Goal: Navigation & Orientation: Understand site structure

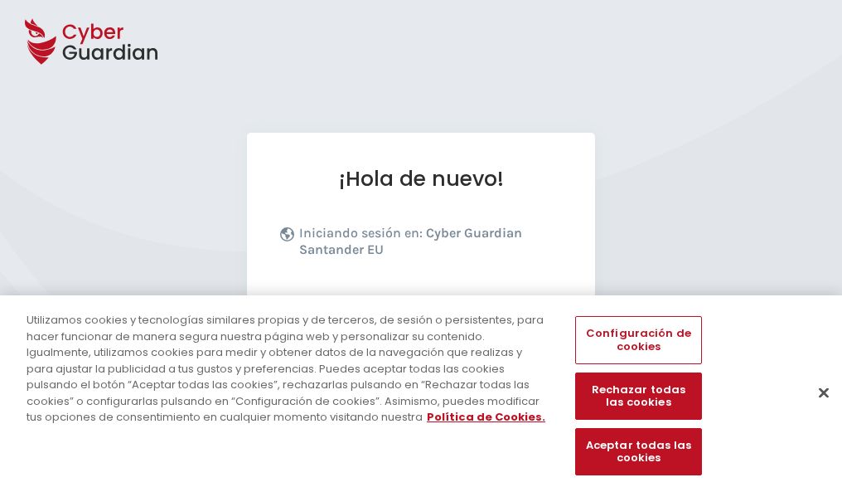
scroll to position [203, 0]
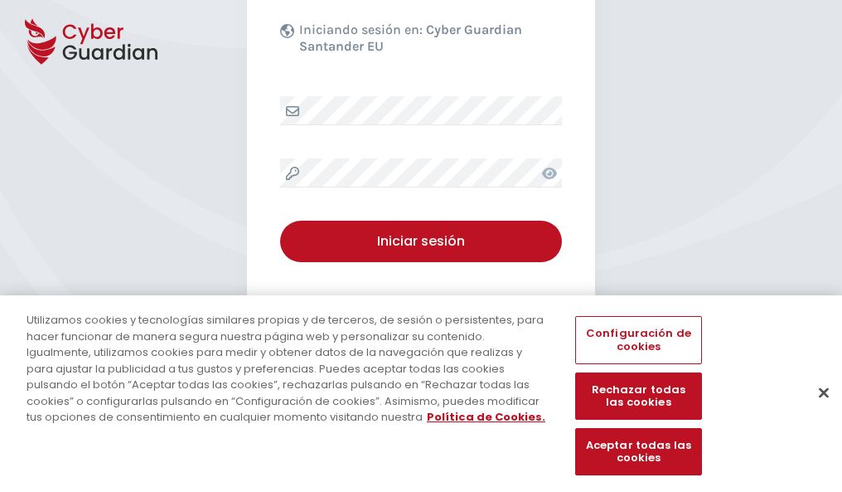
click at [816, 409] on button "Cerrar" at bounding box center [824, 392] width 36 height 36
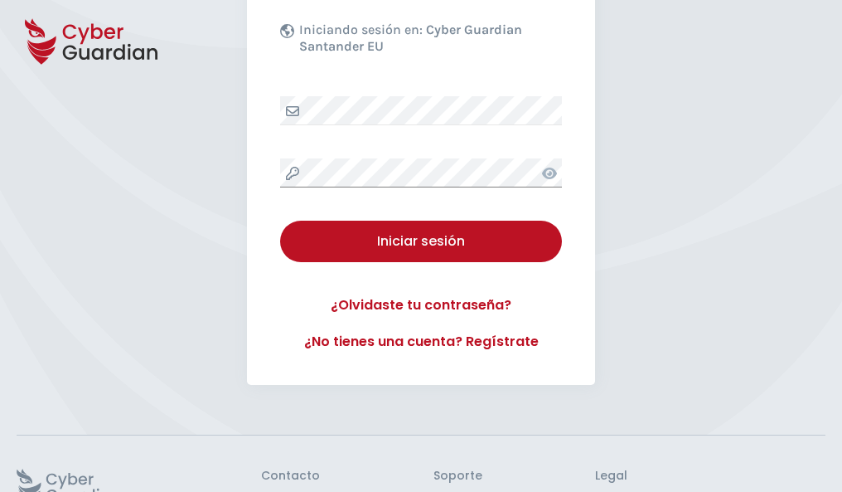
scroll to position [322, 0]
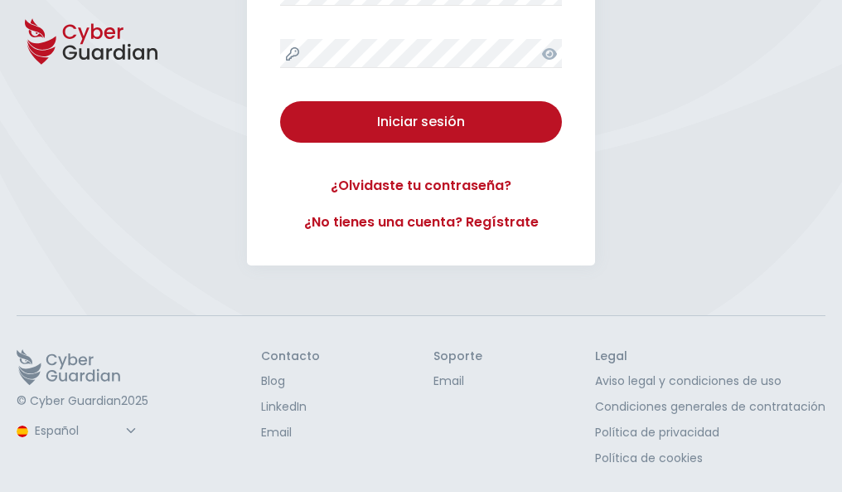
click at [280, 101] on button "Iniciar sesión" at bounding box center [421, 121] width 282 height 41
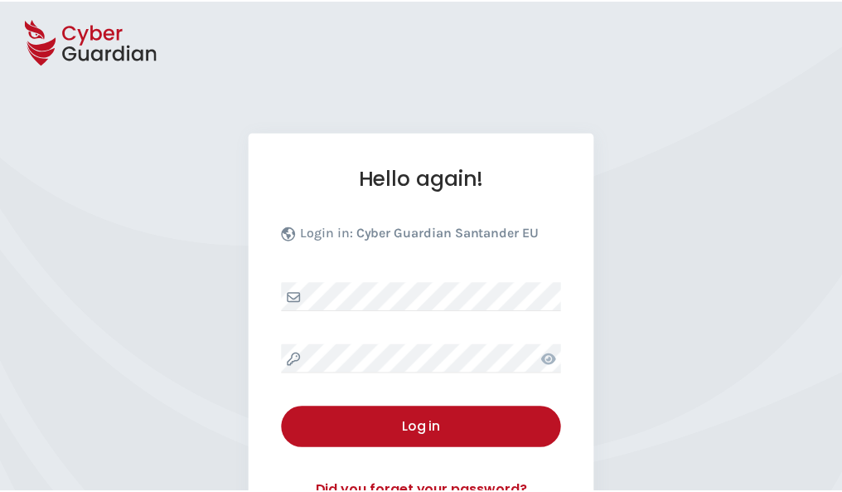
select select "English"
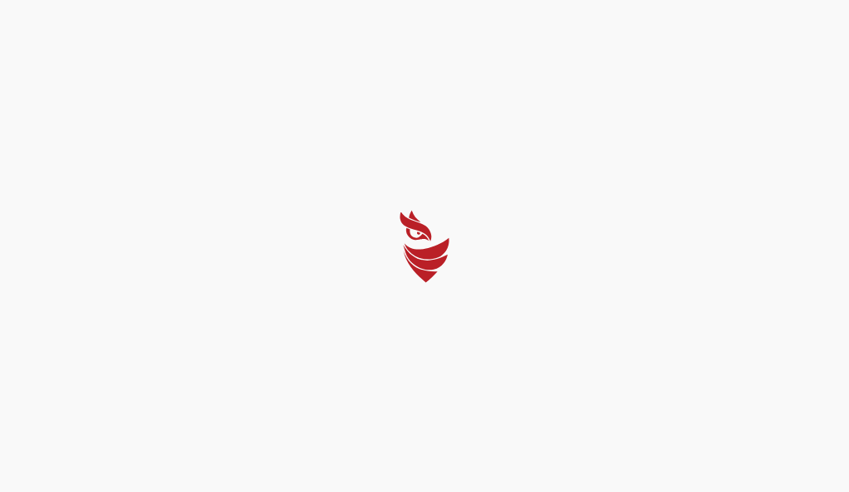
select select "English"
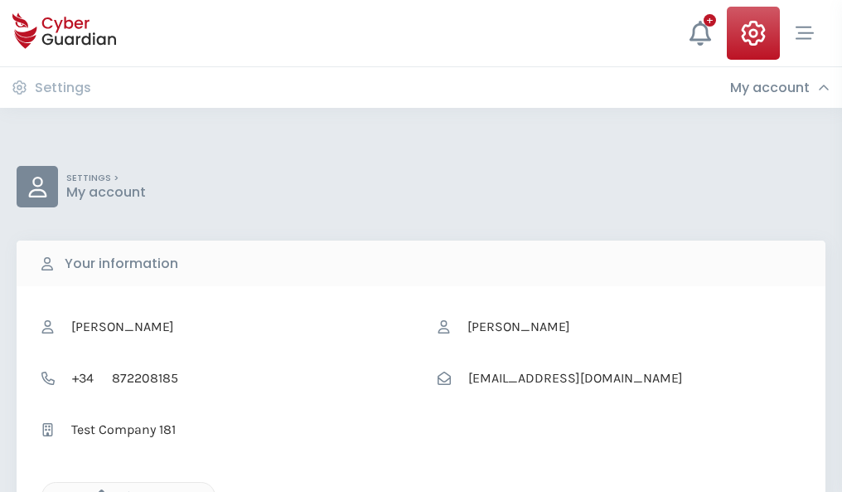
click at [97, 490] on icon "button" at bounding box center [97, 496] width 14 height 14
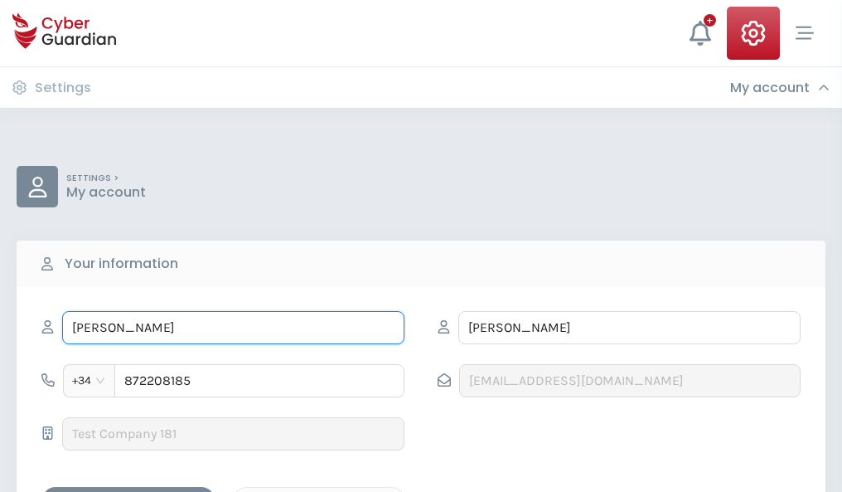
click at [233, 327] on input "RUBÉN" at bounding box center [233, 327] width 342 height 33
type input "R"
type input "Severo"
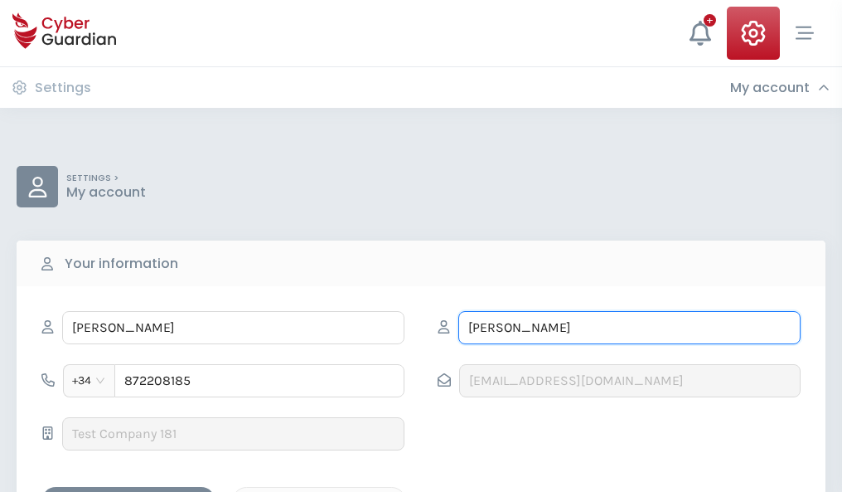
click at [629, 327] on input "GUILLEN" at bounding box center [629, 327] width 342 height 33
type input "G"
type input "Carrera"
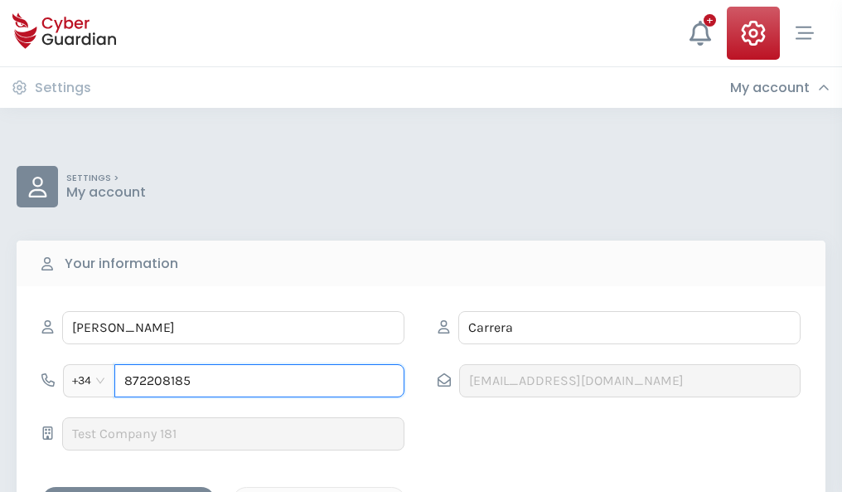
click at [259, 380] on input "872208185" at bounding box center [259, 380] width 290 height 33
type input "8"
type input "709336885"
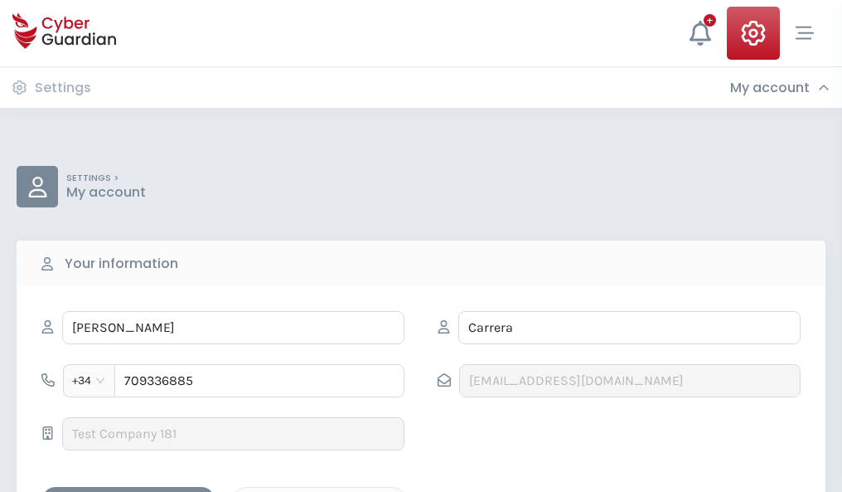
click at [128, 491] on div "Save changes" at bounding box center [128, 501] width 149 height 21
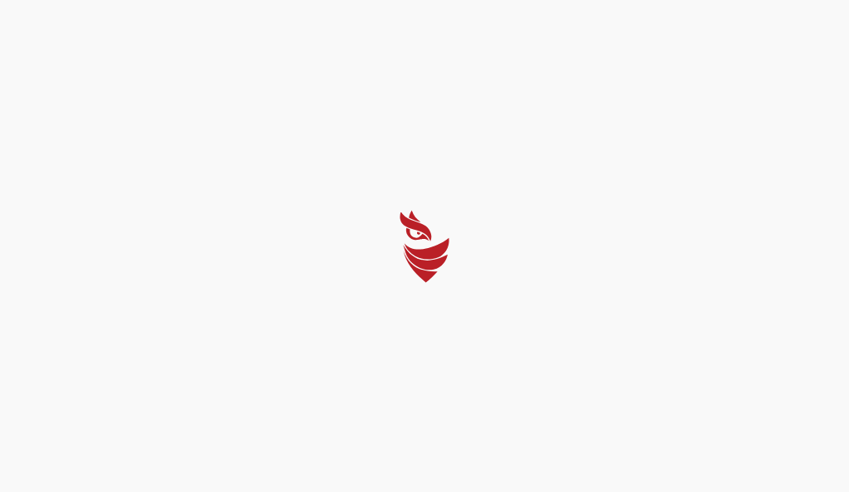
select select "English"
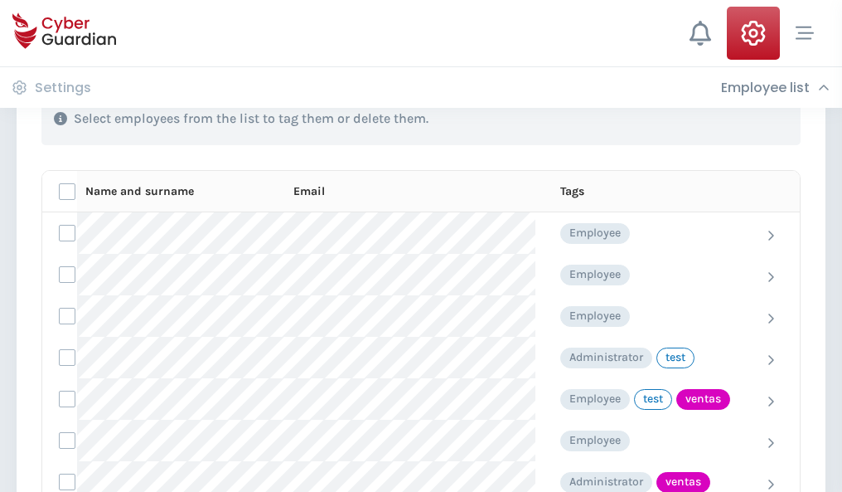
scroll to position [751, 0]
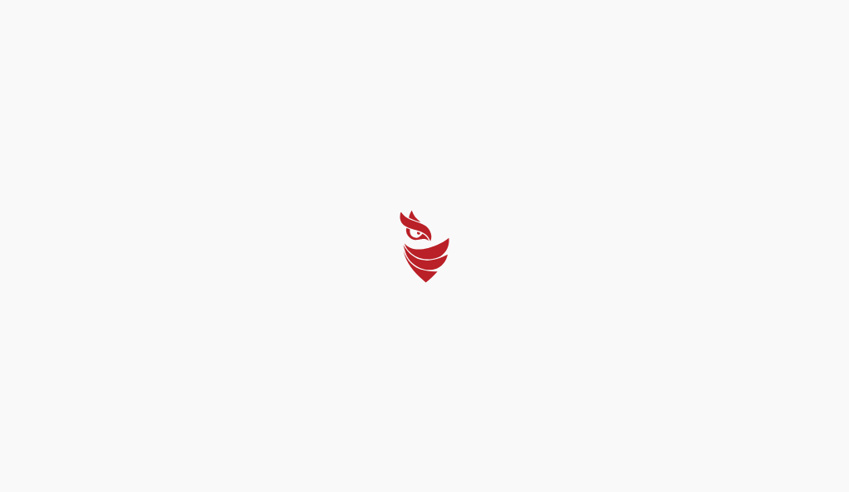
select select "English"
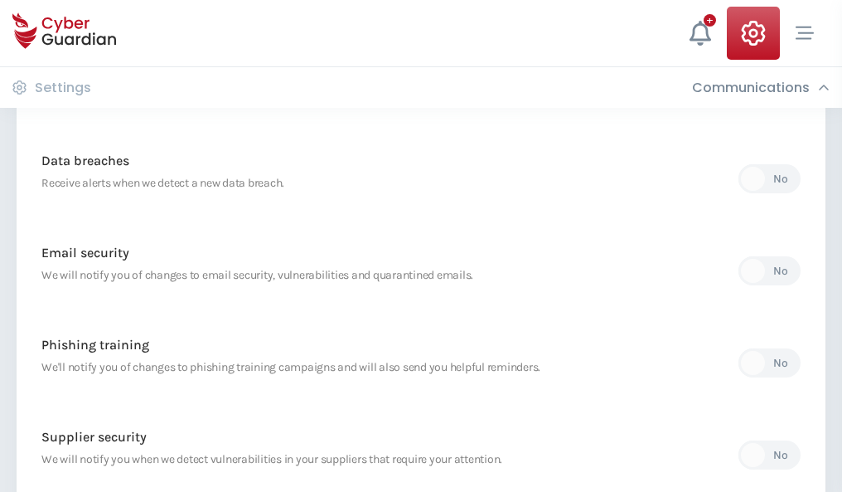
scroll to position [873, 0]
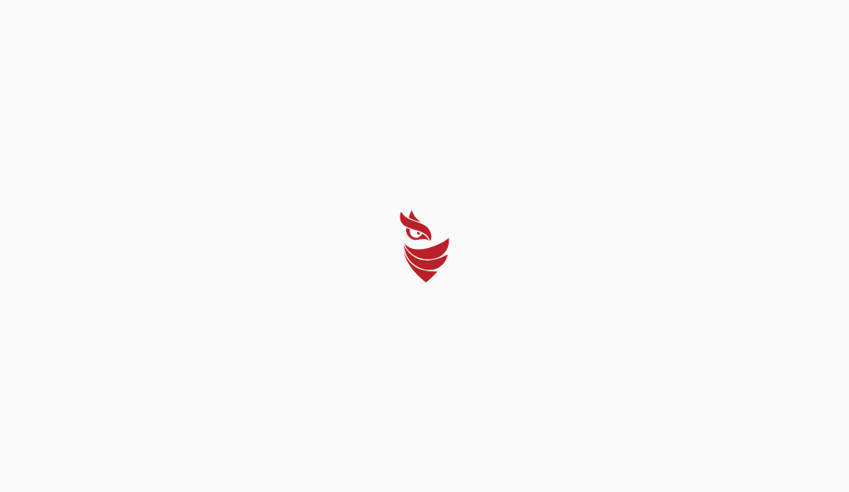
select select "English"
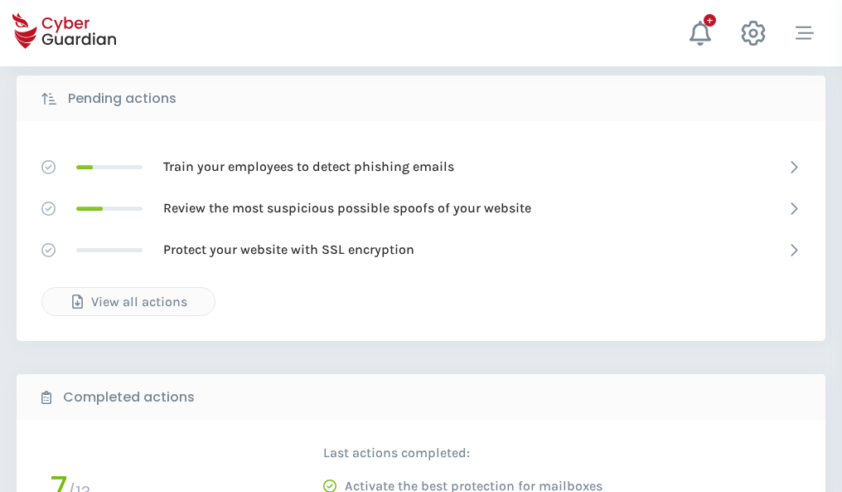
scroll to position [918, 0]
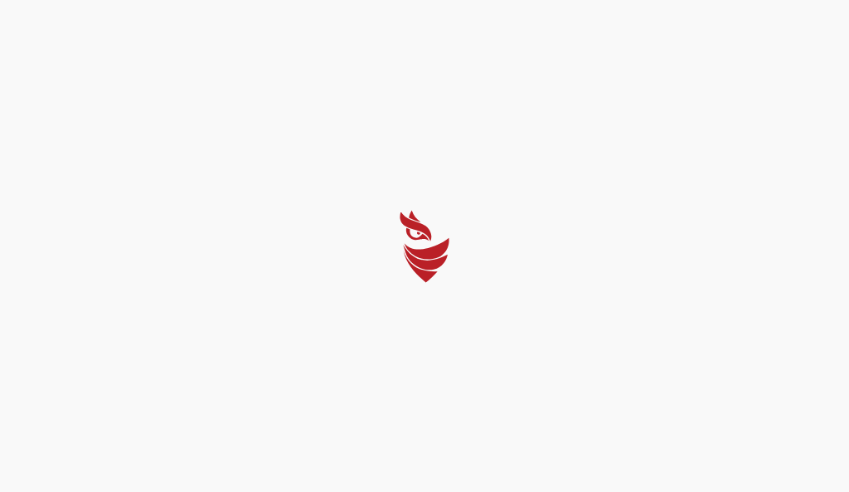
select select "English"
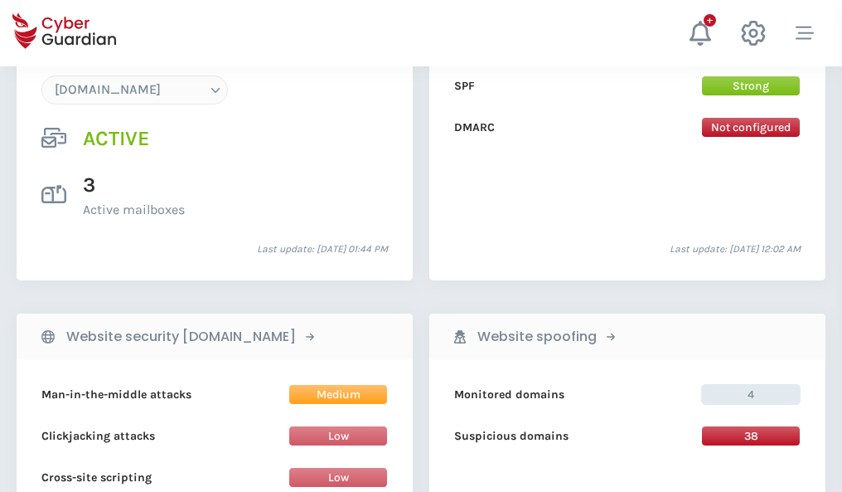
scroll to position [1765, 0]
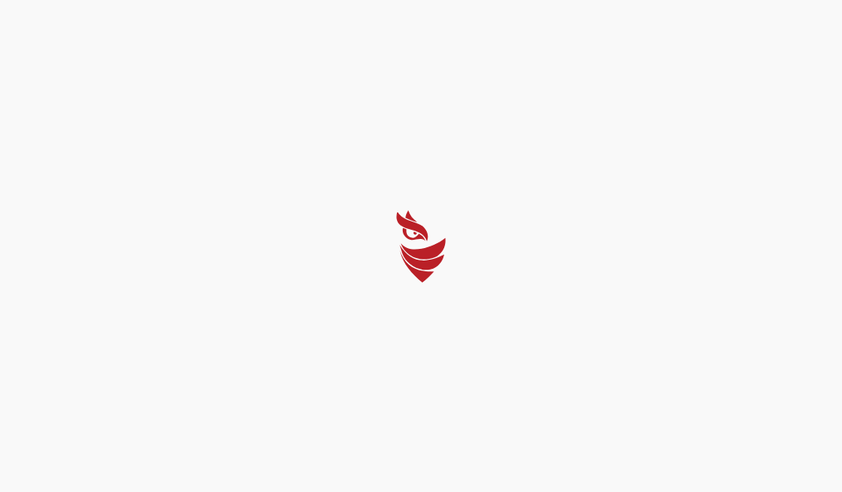
select select "English"
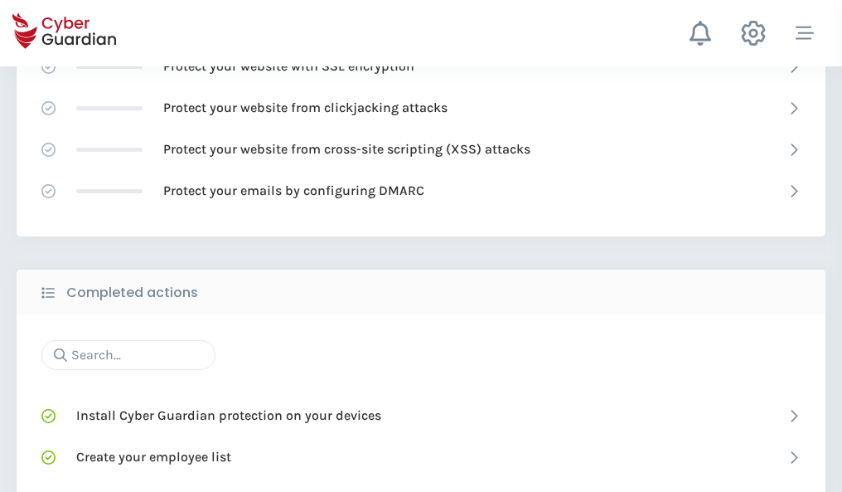
scroll to position [1104, 0]
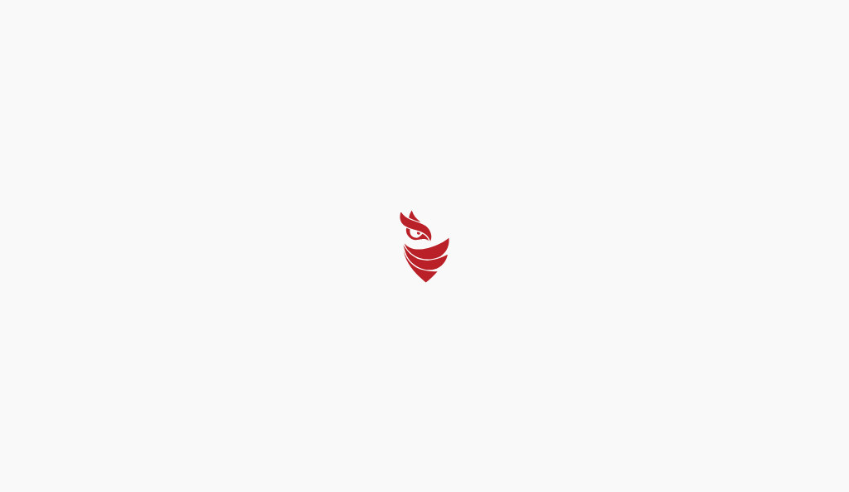
select select "English"
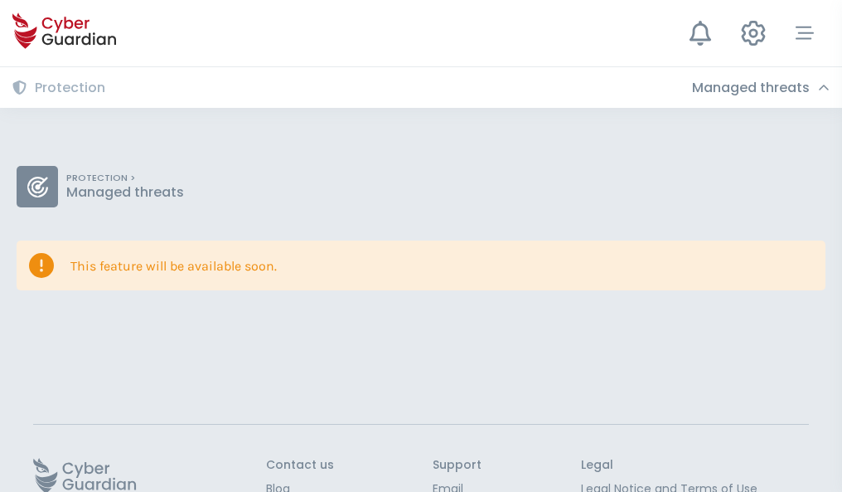
scroll to position [108, 0]
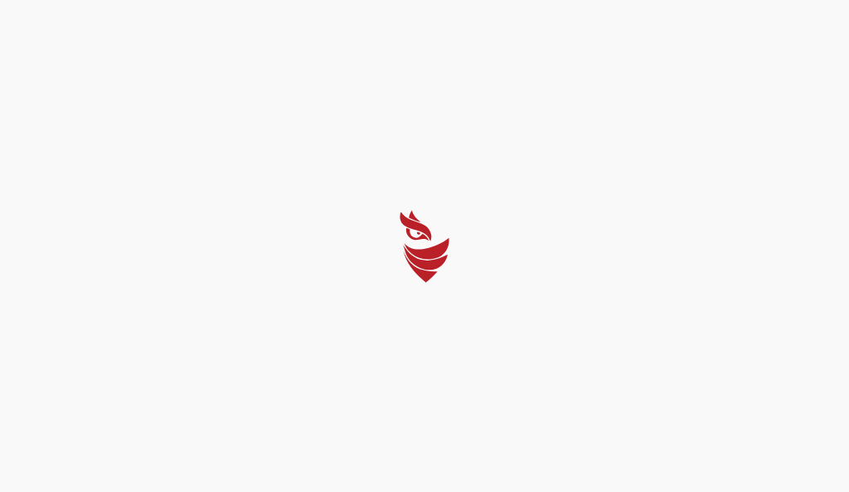
select select "English"
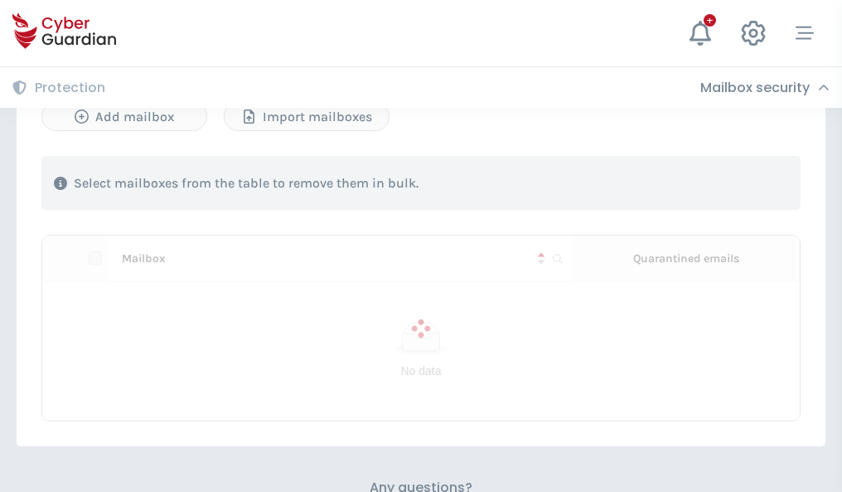
scroll to position [709, 0]
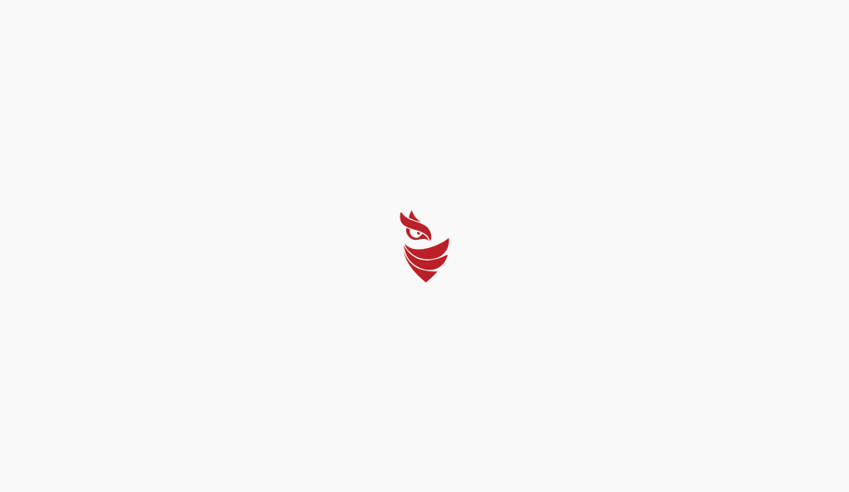
select select "English"
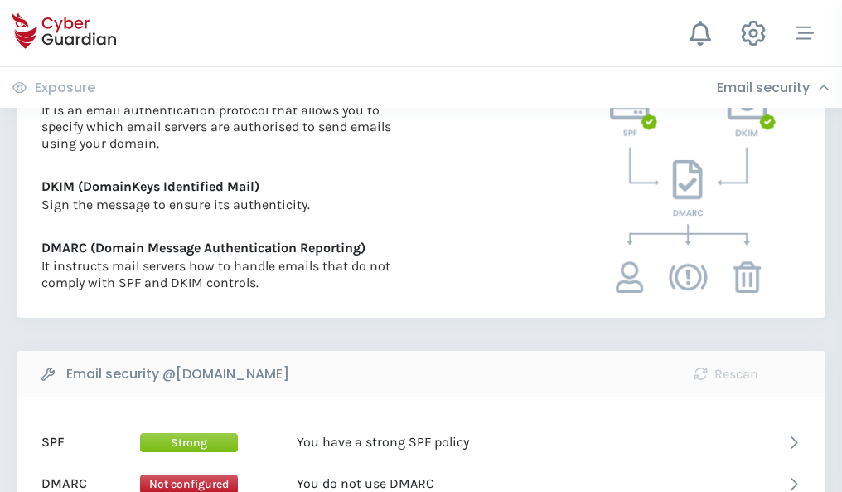
scroll to position [894, 0]
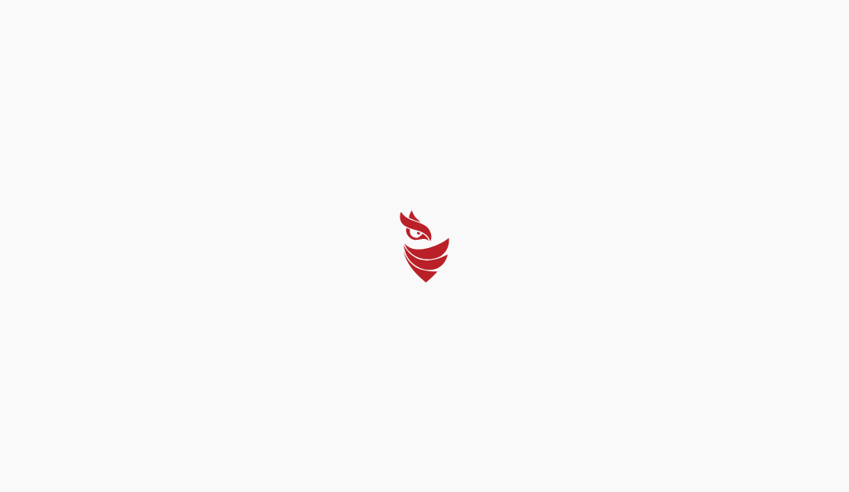
select select "English"
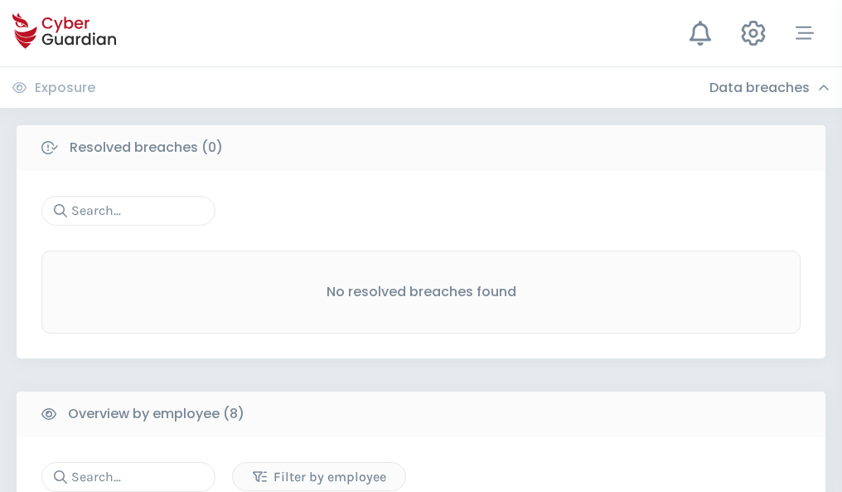
scroll to position [1412, 0]
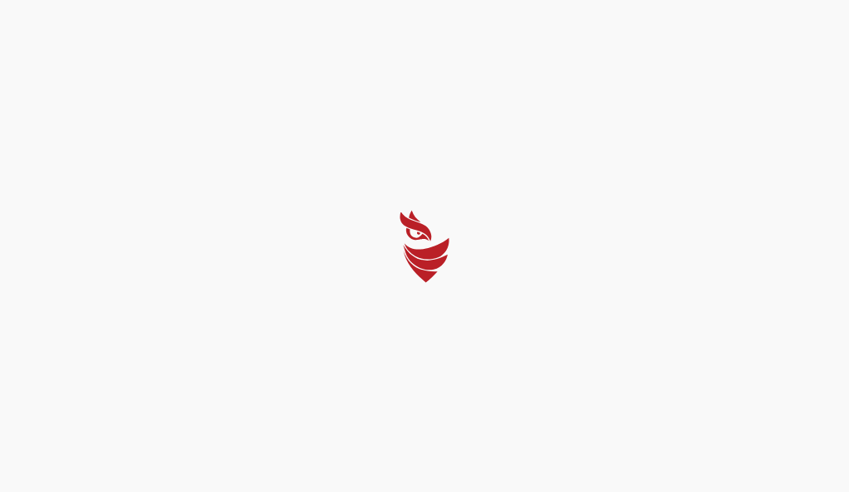
select select "English"
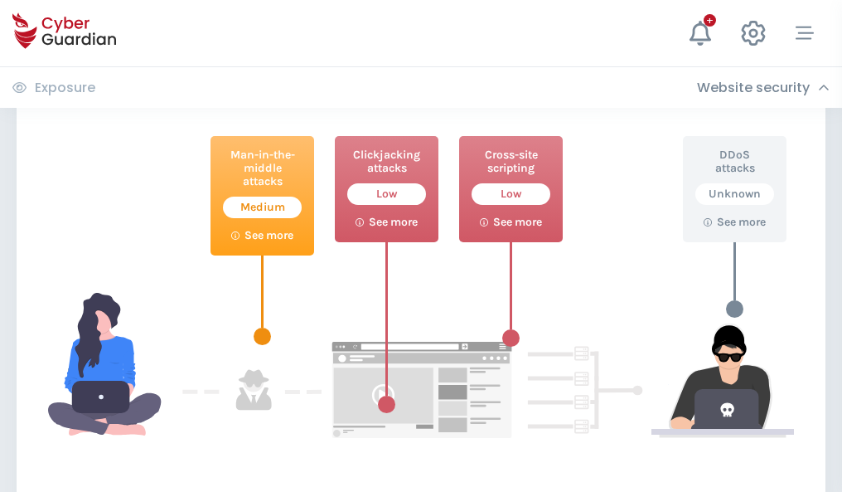
scroll to position [903, 0]
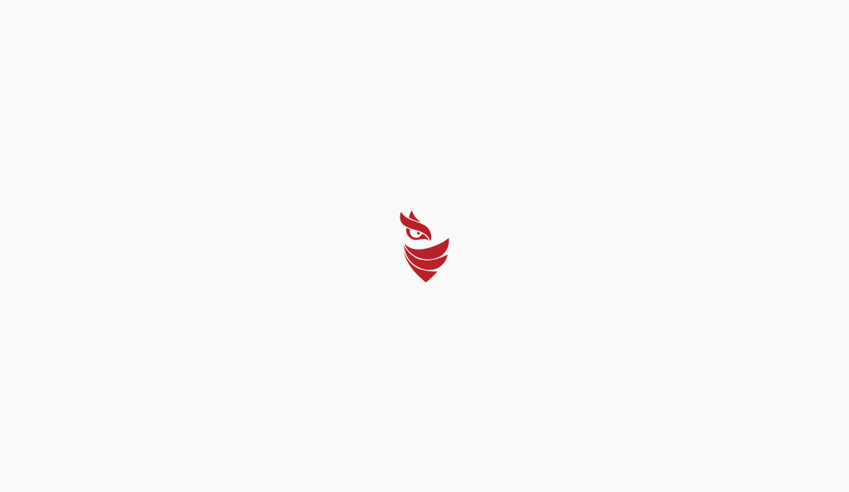
select select "English"
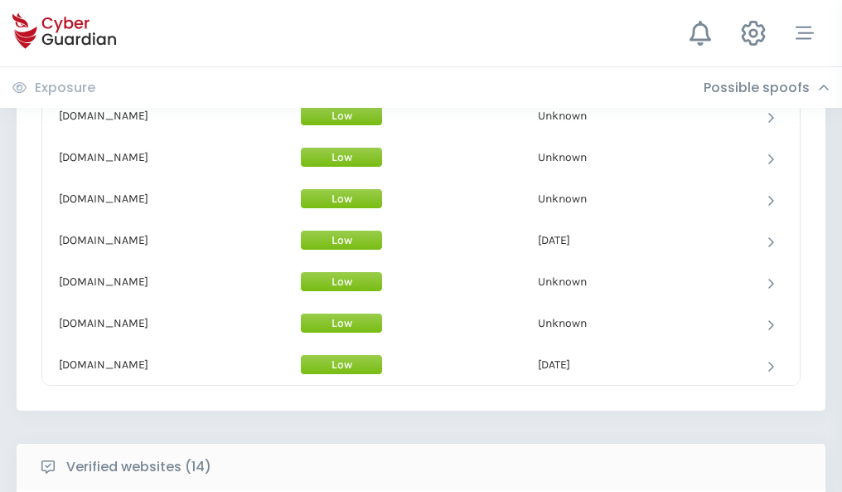
scroll to position [1616, 0]
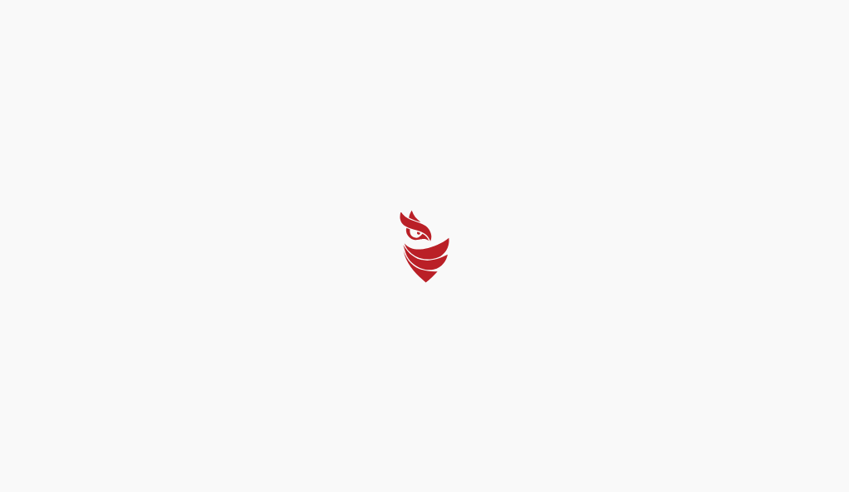
select select "English"
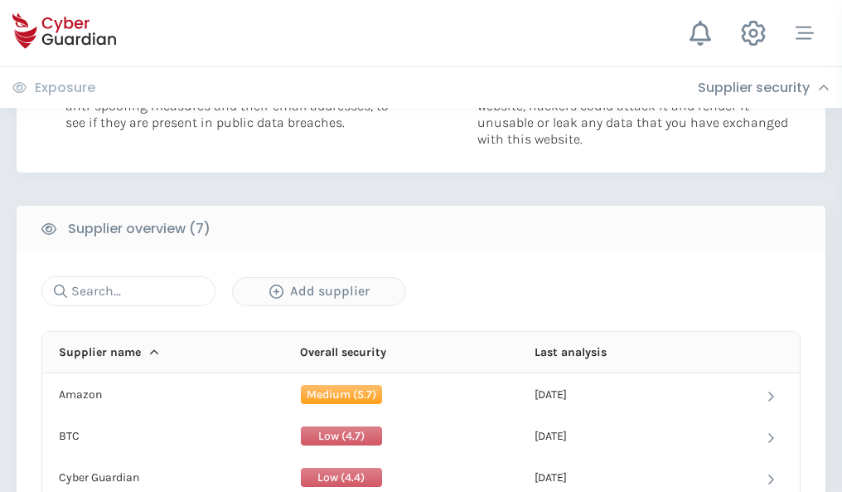
scroll to position [1073, 0]
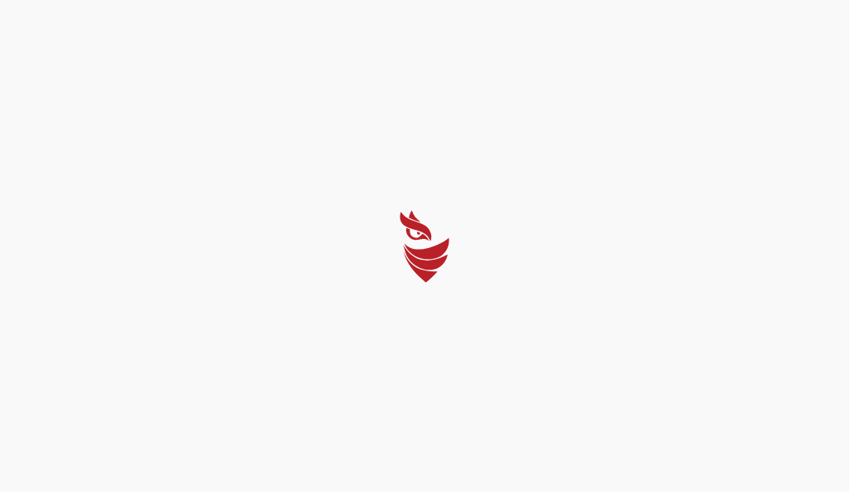
select select "English"
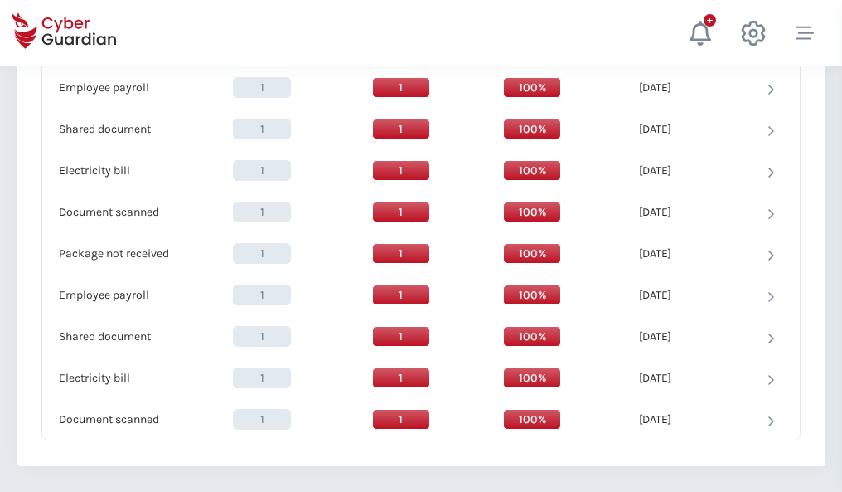
scroll to position [1698, 0]
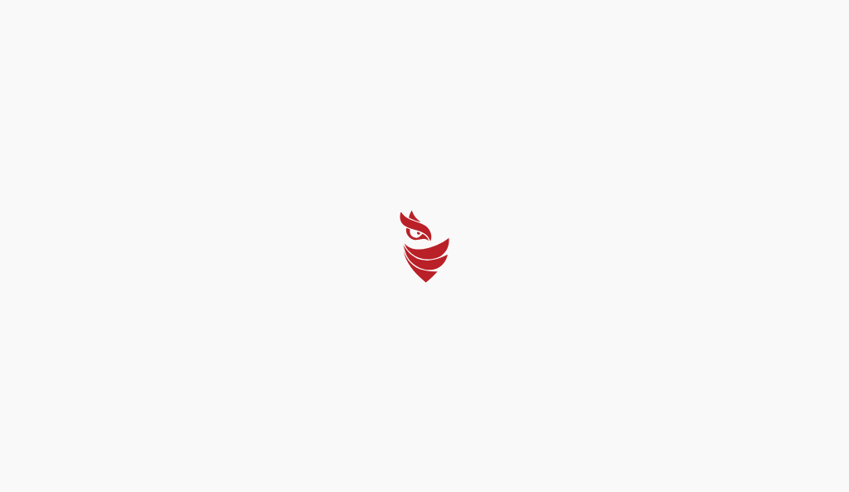
select select "English"
